Goal: Task Accomplishment & Management: Manage account settings

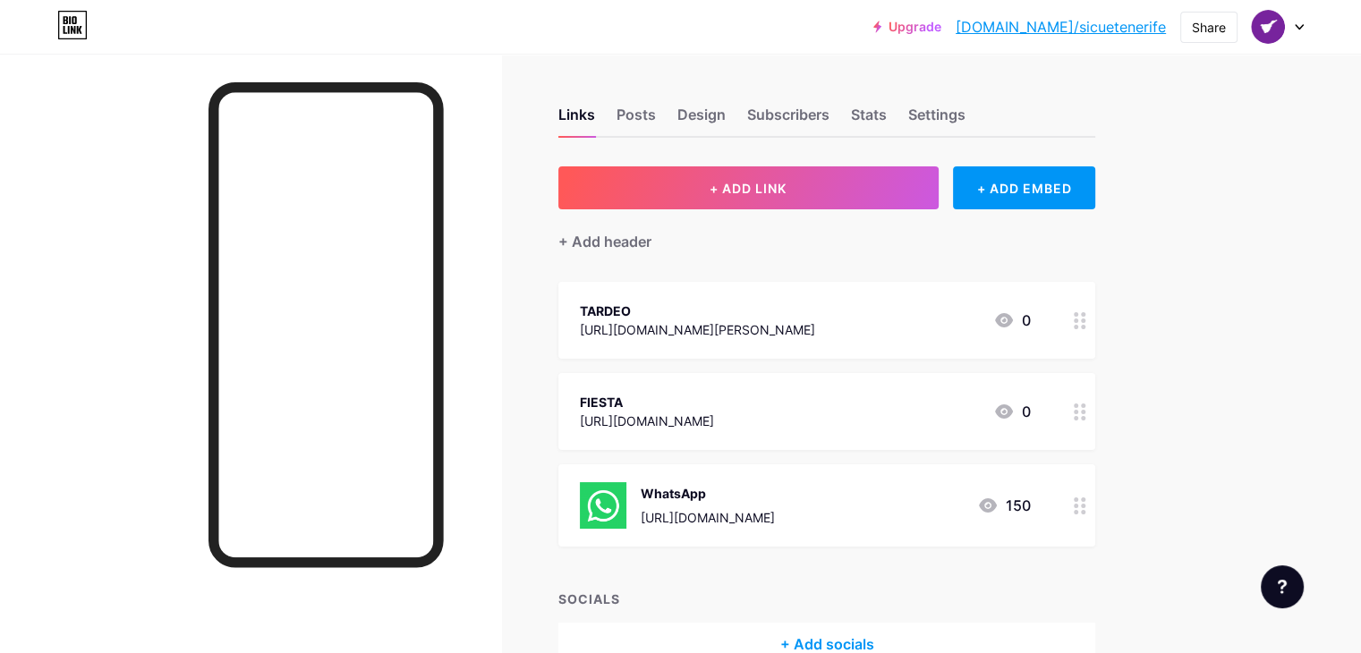
click at [1296, 24] on icon at bounding box center [1299, 27] width 9 height 6
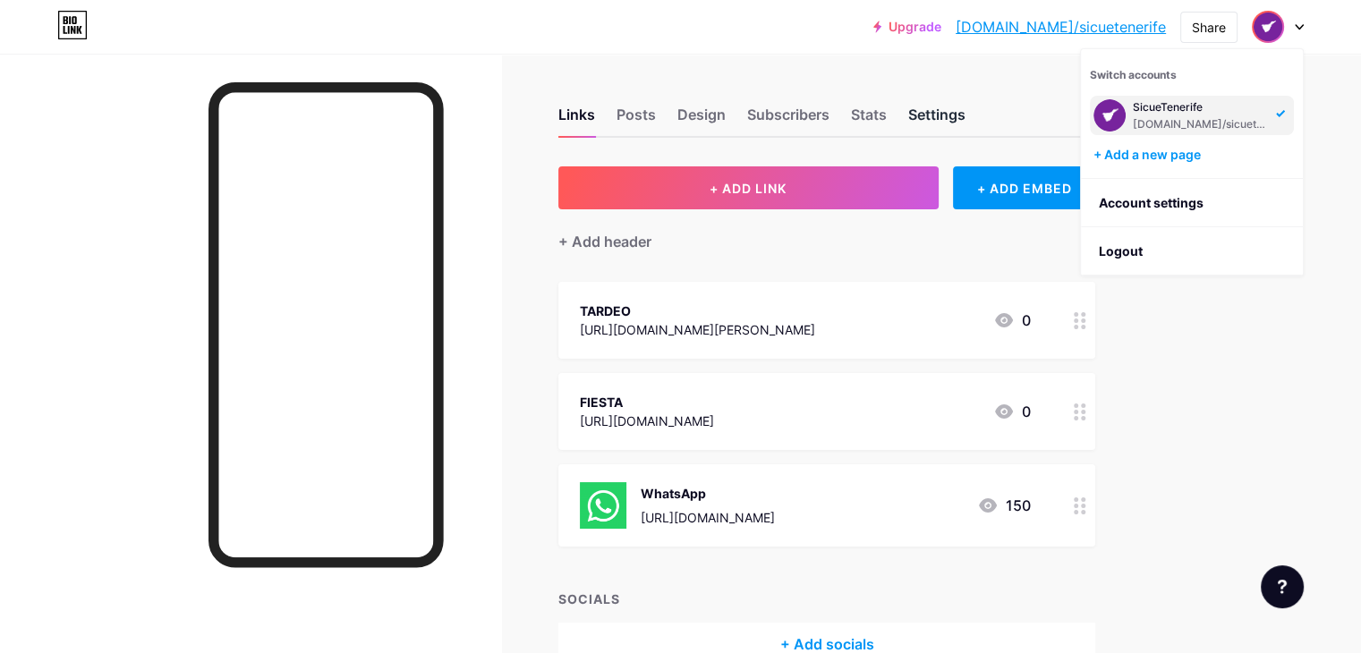
click at [965, 112] on div "Settings" at bounding box center [936, 120] width 57 height 32
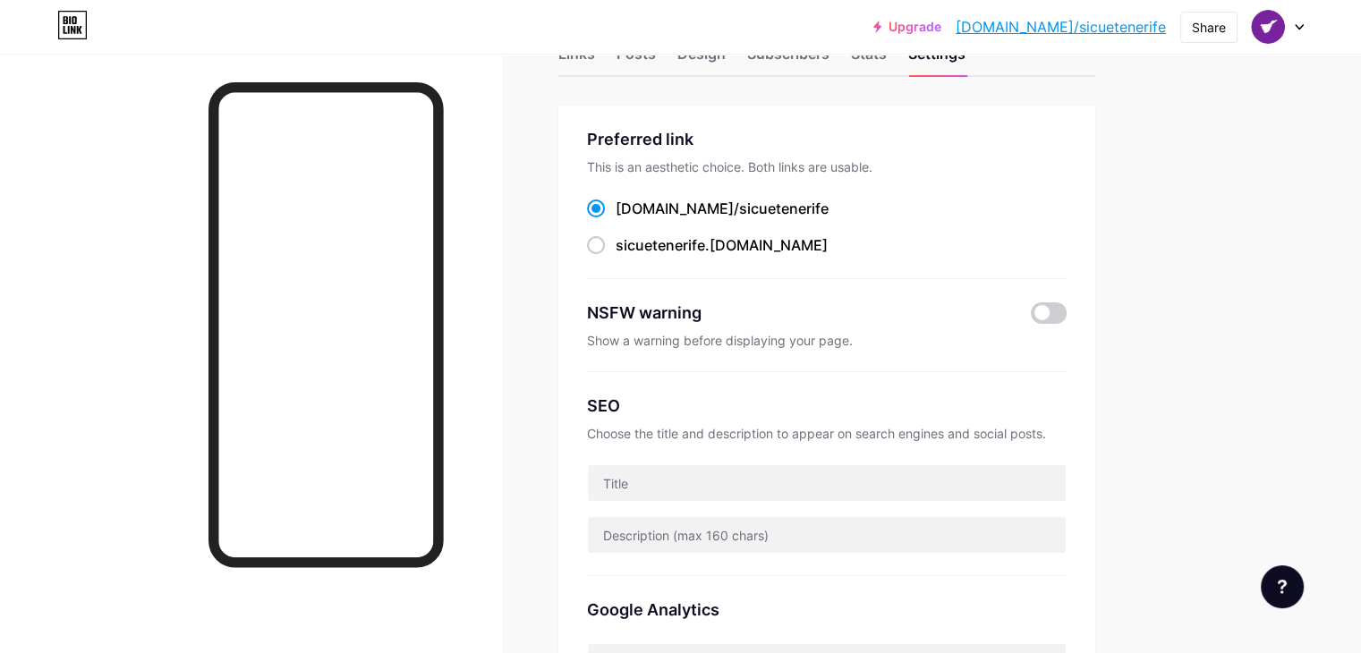
scroll to position [47, 0]
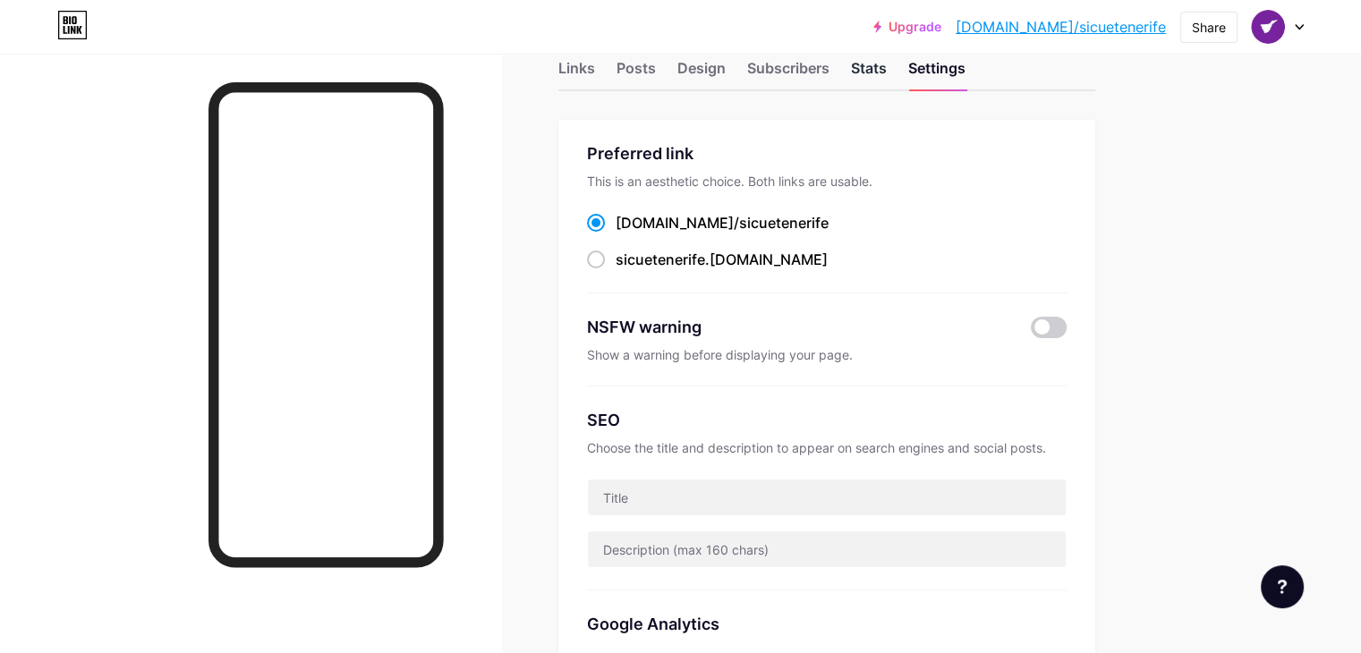
click at [887, 72] on div "Stats" at bounding box center [869, 73] width 36 height 32
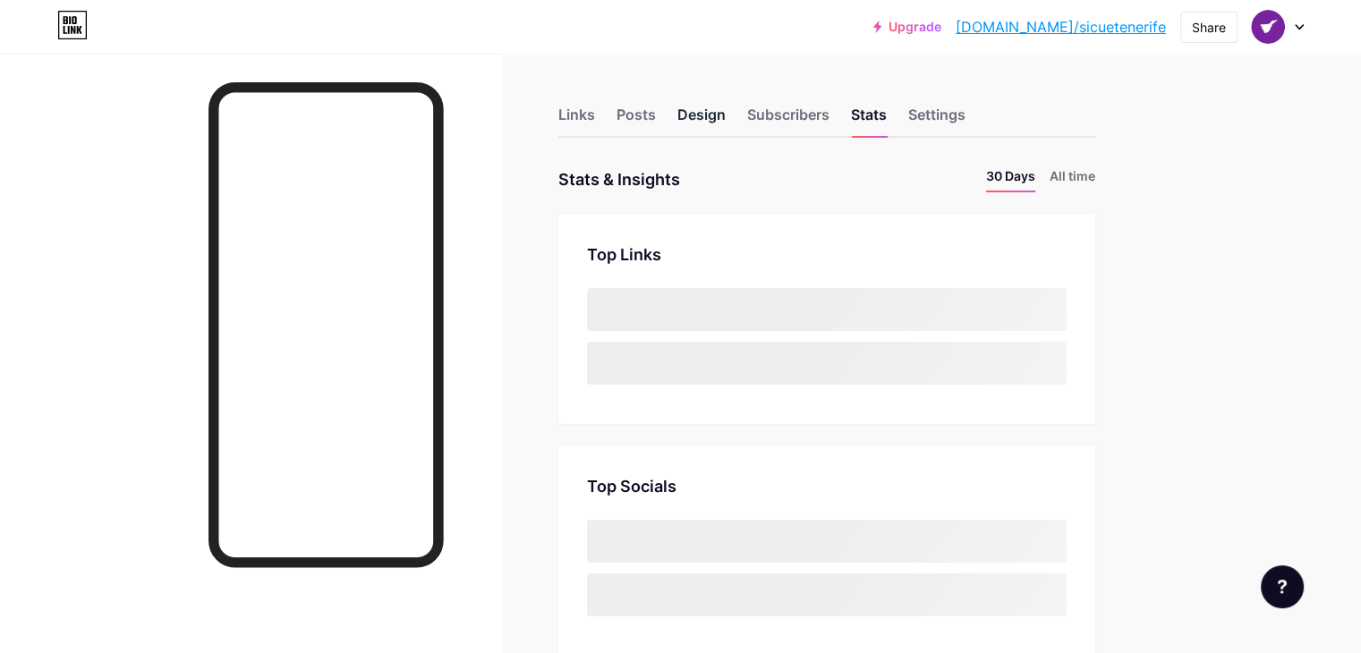
click at [726, 121] on div "Design" at bounding box center [701, 120] width 48 height 32
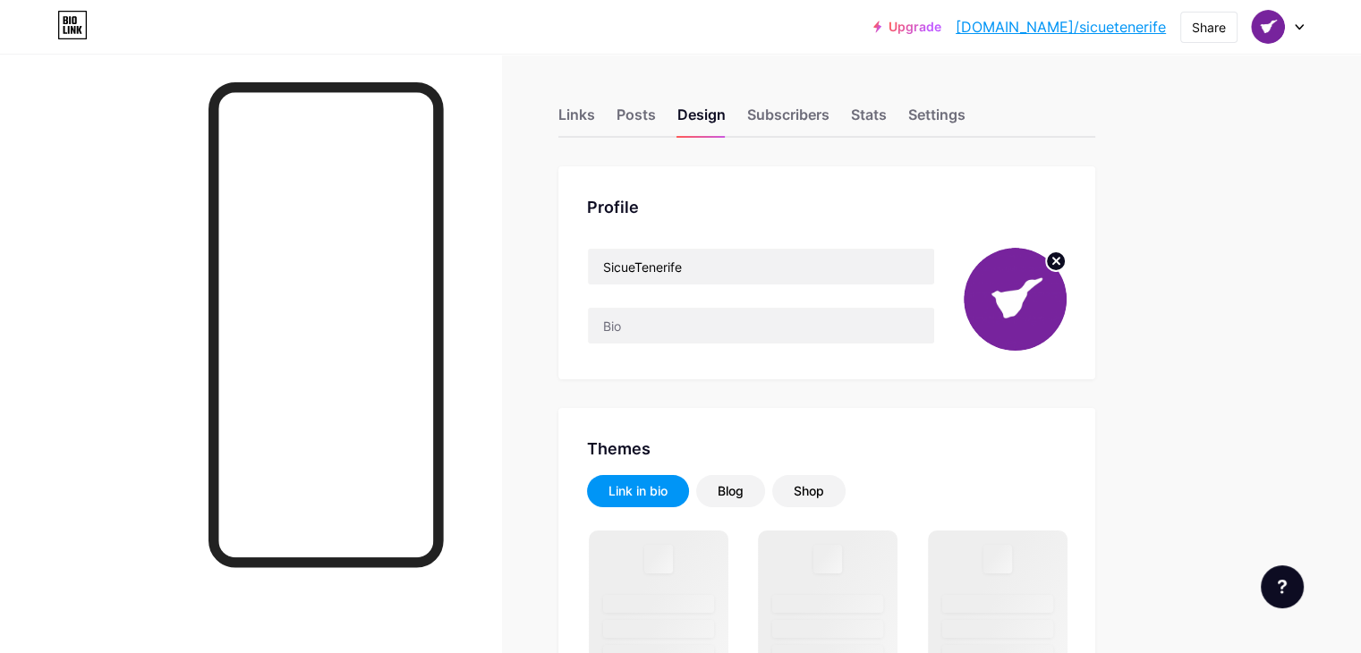
click at [1067, 305] on img at bounding box center [1015, 299] width 103 height 103
click at [1066, 266] on circle at bounding box center [1056, 261] width 20 height 20
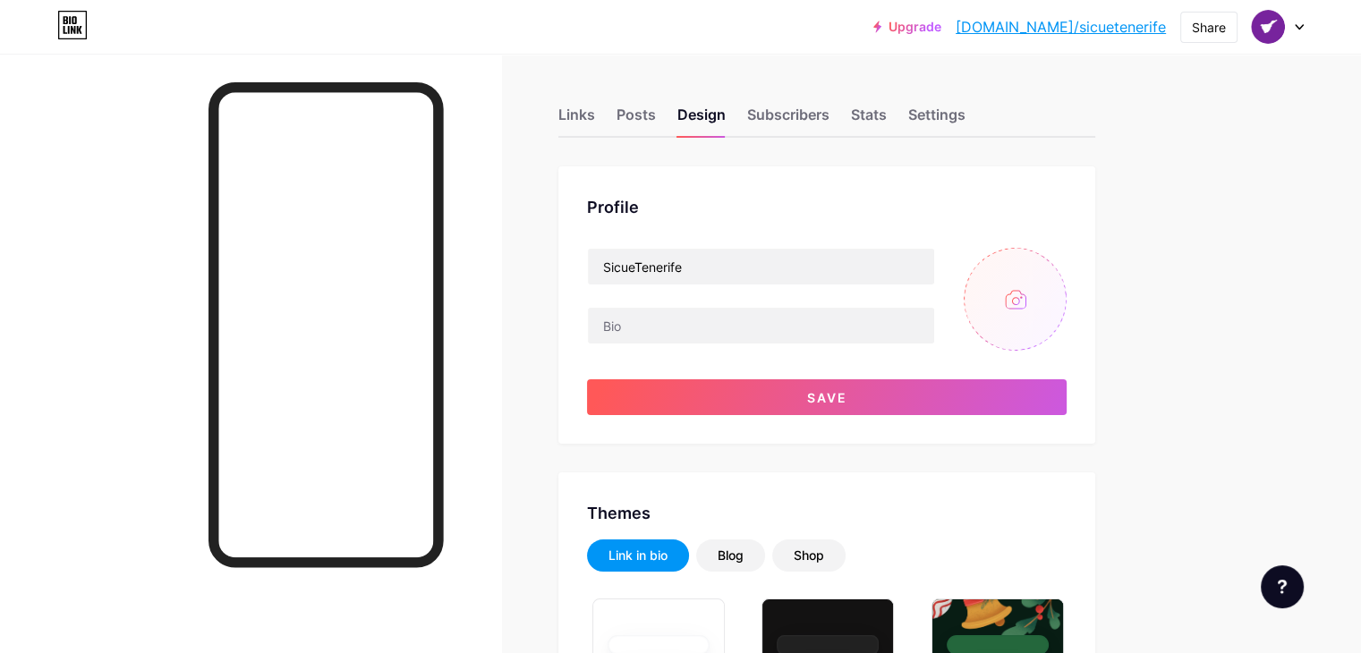
type input "#7e239f"
type input "#000000"
click at [1067, 287] on input "file" at bounding box center [1015, 299] width 103 height 103
type input "C:\fakepath\Logo.jpg"
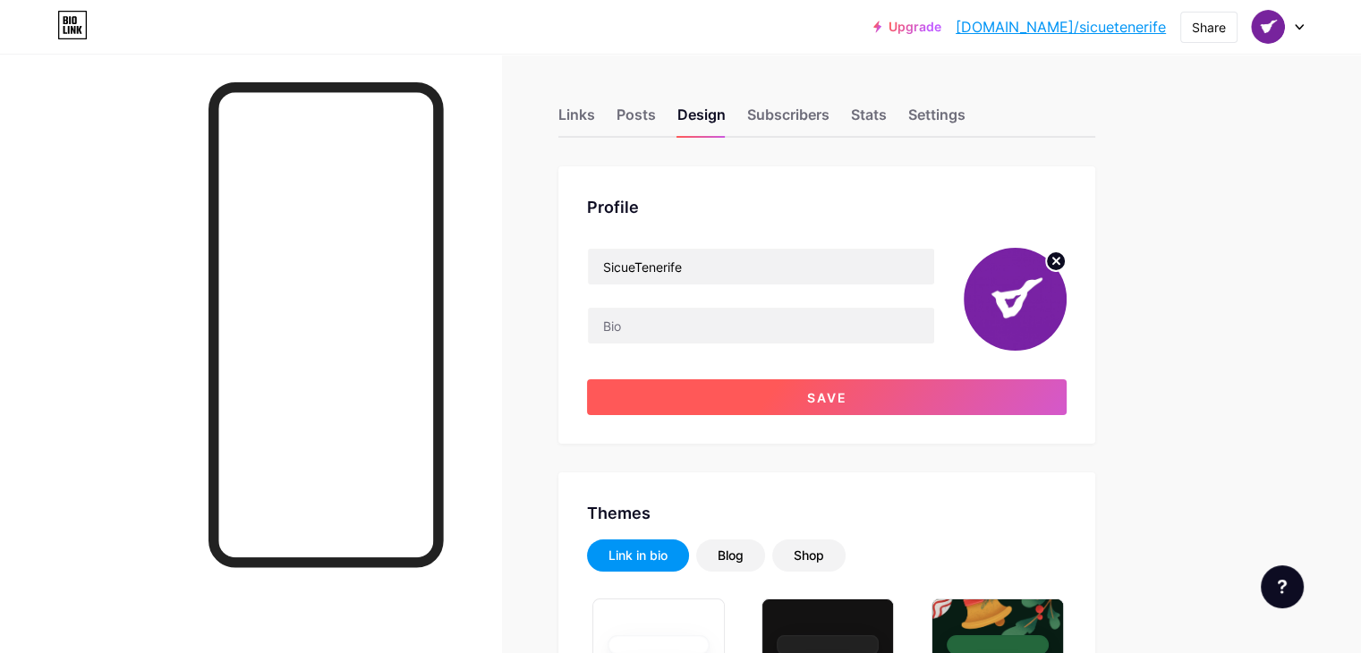
click at [983, 412] on button "Save" at bounding box center [827, 397] width 480 height 36
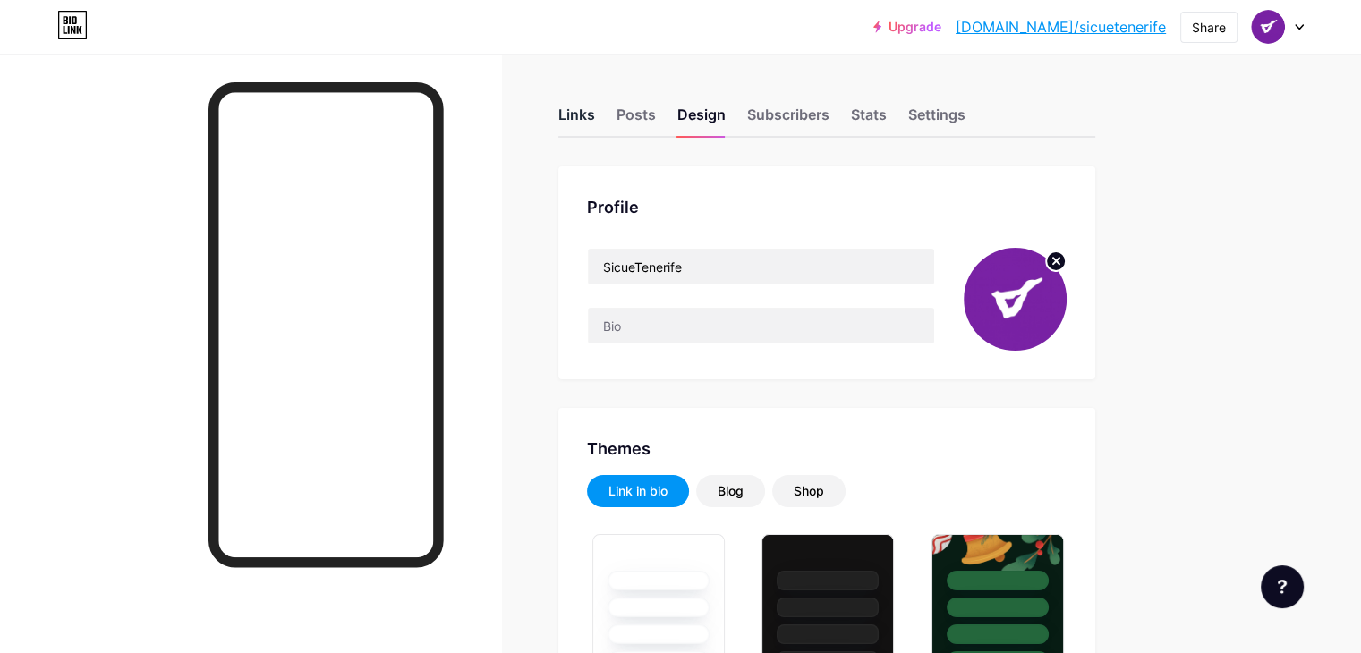
click at [595, 129] on div "Links" at bounding box center [576, 120] width 37 height 32
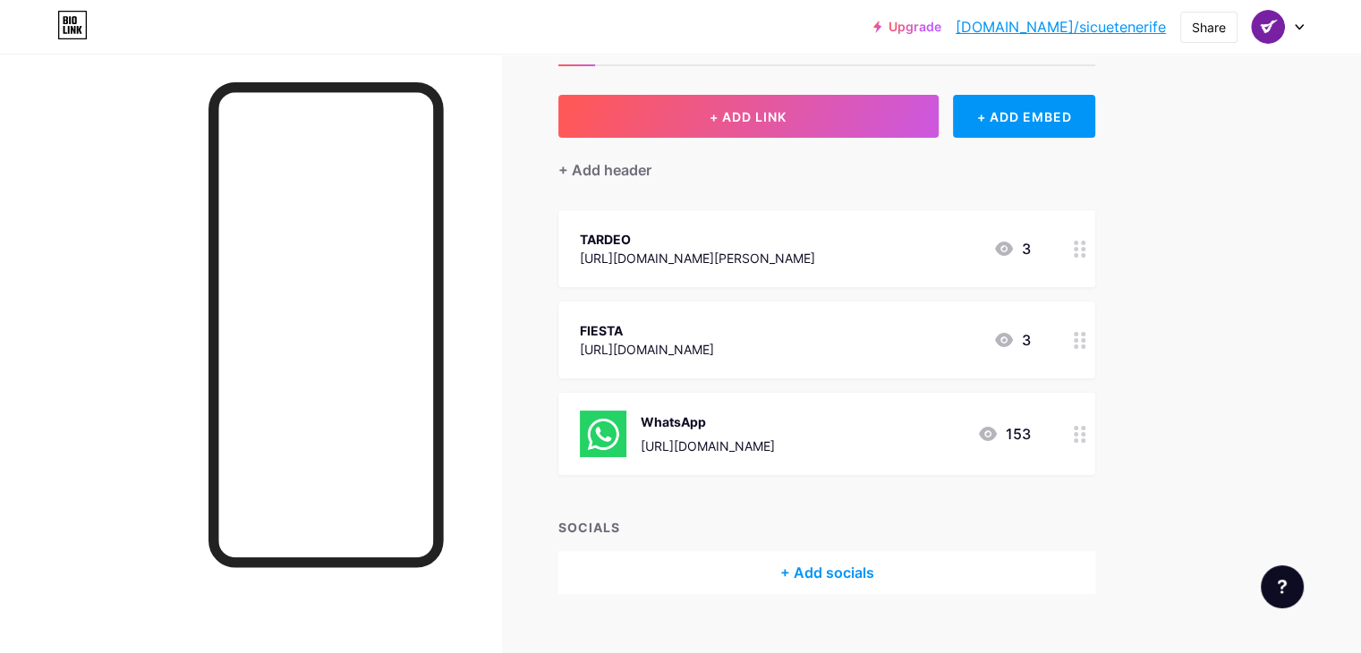
scroll to position [72, 0]
click at [807, 244] on div "TARDEO" at bounding box center [697, 238] width 235 height 19
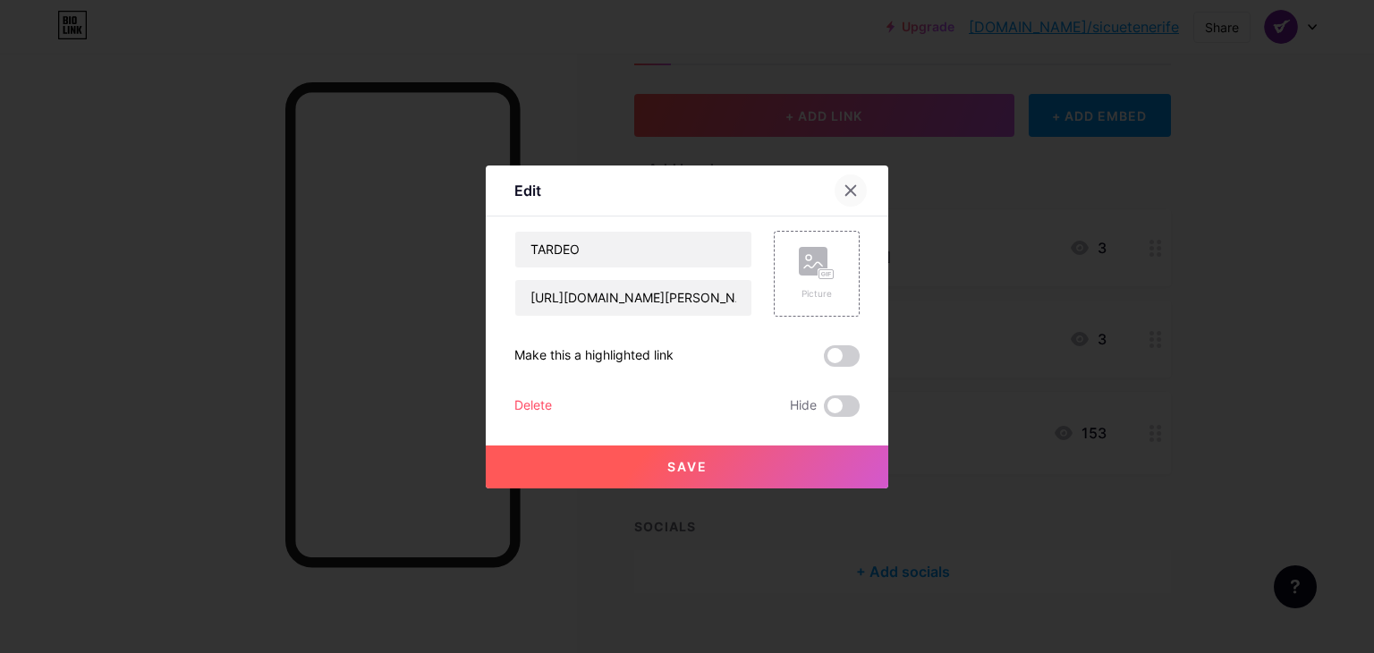
click at [848, 198] on div at bounding box center [851, 190] width 32 height 32
